Goal: Information Seeking & Learning: Learn about a topic

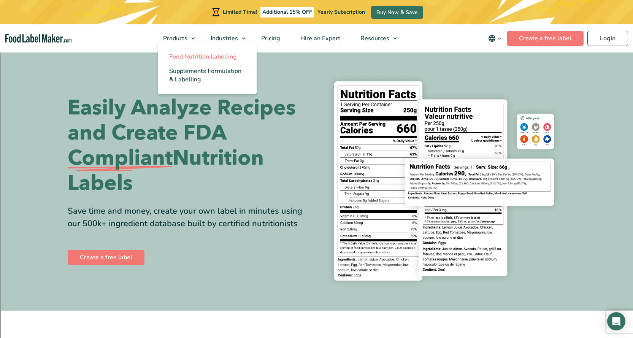
click at [181, 55] on span "Food Nutrition Labelling" at bounding box center [203, 56] width 68 height 8
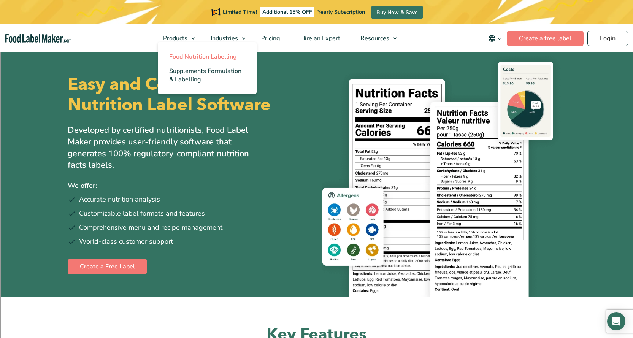
click at [184, 54] on span "Food Nutrition Labelling" at bounding box center [203, 56] width 68 height 8
